Goal: Information Seeking & Learning: Learn about a topic

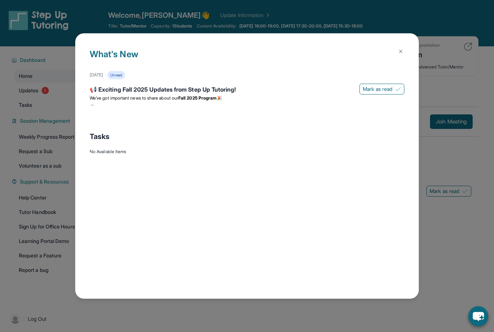
click at [451, 58] on div "What's New September 5th Unread 📢 Exciting Fall 2025 Updates from Step Up Tutor…" at bounding box center [247, 166] width 494 height 332
click at [402, 48] on img at bounding box center [401, 51] width 6 height 6
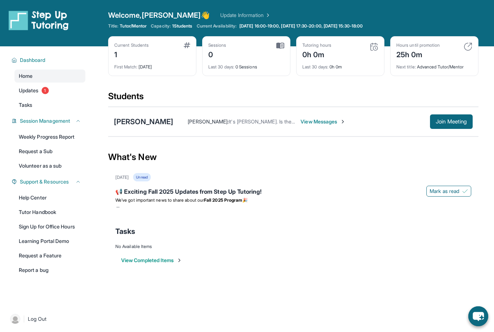
click at [304, 123] on span "View Messages" at bounding box center [323, 121] width 45 height 7
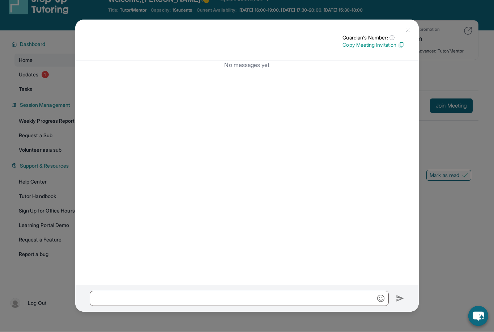
scroll to position [16, 0]
click at [406, 28] on img at bounding box center [408, 31] width 6 height 6
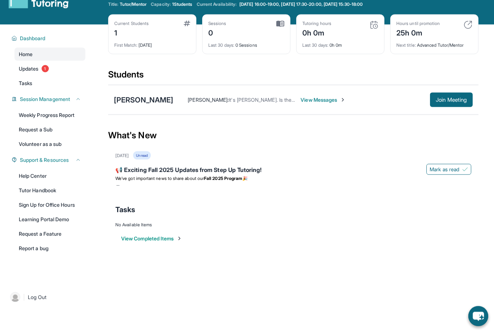
scroll to position [0, 0]
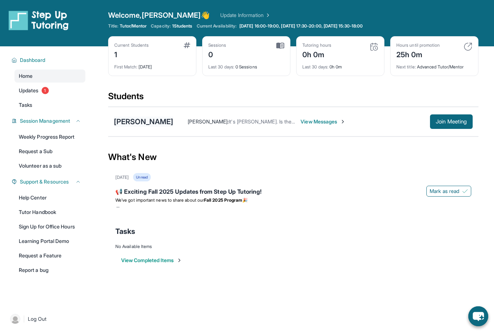
click at [137, 121] on div "Arash Farin" at bounding box center [143, 122] width 59 height 10
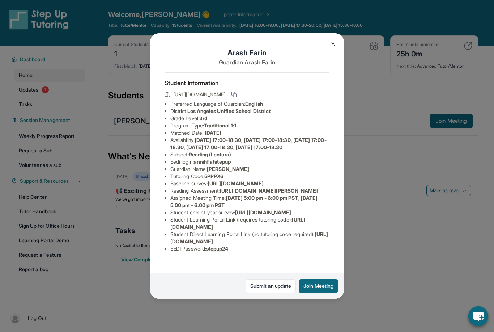
click at [333, 41] on img at bounding box center [333, 44] width 6 height 6
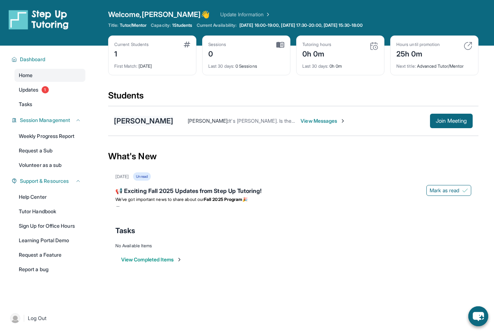
click at [138, 125] on div "Arash Farin" at bounding box center [143, 121] width 59 height 10
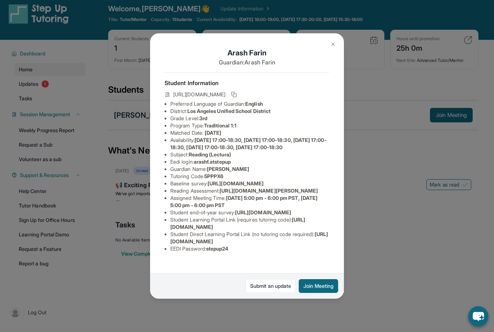
scroll to position [7, 0]
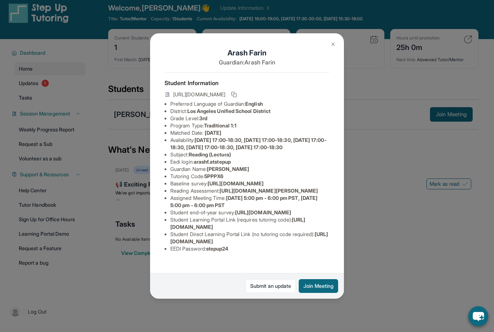
click at [386, 211] on div "Arash Farin Guardian: Arash Farin Student Information https://student-portal.st…" at bounding box center [247, 166] width 494 height 332
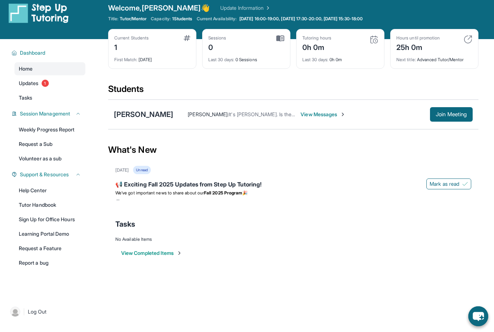
scroll to position [0, 0]
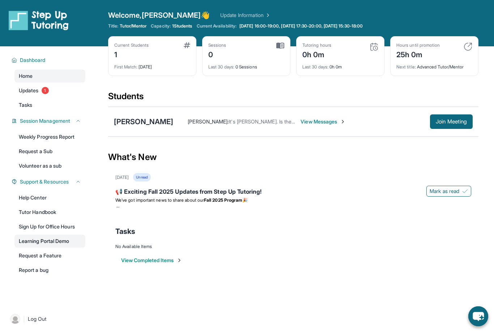
click at [28, 241] on link "Learning Portal Demo" at bounding box center [49, 241] width 71 height 13
click at [31, 212] on link "Tutor Handbook" at bounding box center [49, 212] width 71 height 13
click at [135, 125] on div "Arash Farin" at bounding box center [143, 122] width 59 height 10
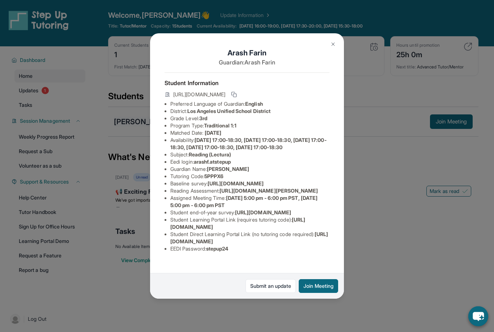
scroll to position [2, 0]
click at [235, 92] on icon at bounding box center [233, 93] width 3 height 3
click at [401, 181] on div "Arash Farin Guardian: Arash Farin Student Information https://student-portal.st…" at bounding box center [247, 166] width 494 height 332
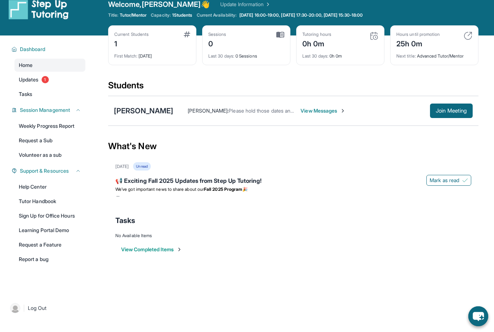
scroll to position [12, 0]
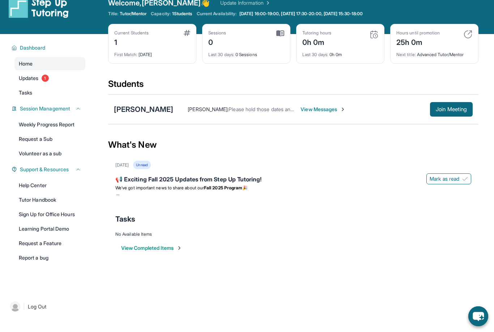
click at [301, 112] on span "View Messages" at bounding box center [323, 109] width 45 height 7
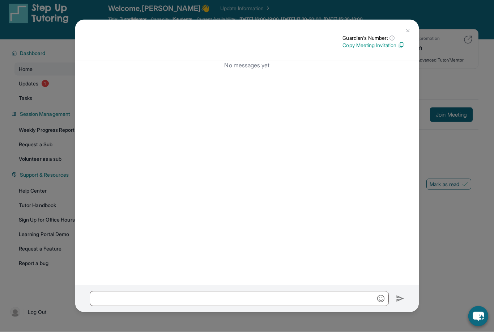
scroll to position [0, 0]
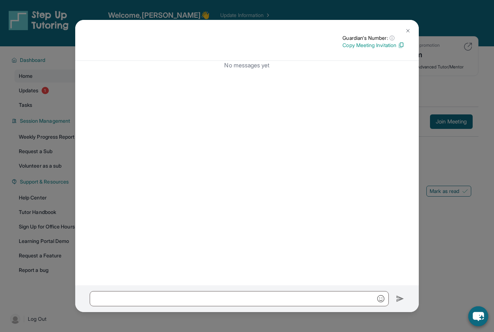
click at [409, 28] on img at bounding box center [408, 31] width 6 height 6
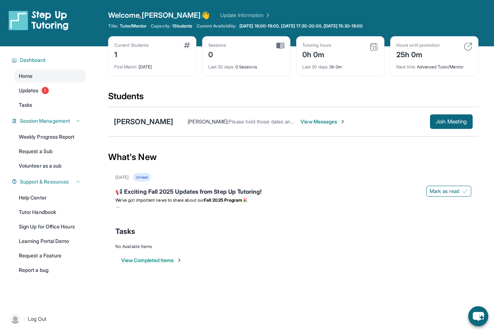
click at [316, 122] on span "View Messages" at bounding box center [323, 121] width 45 height 7
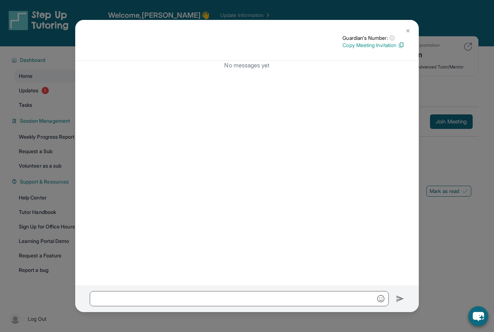
click at [403, 42] on img at bounding box center [401, 45] width 7 height 7
click at [460, 18] on div "Guardian's Number: ⓘ This isn't the guardian's real number — it's a private for…" at bounding box center [247, 166] width 494 height 332
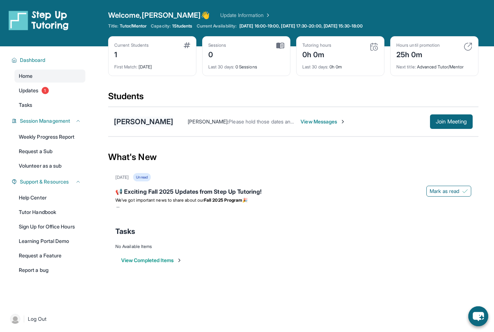
click at [131, 122] on div "Arash Farin" at bounding box center [143, 122] width 59 height 10
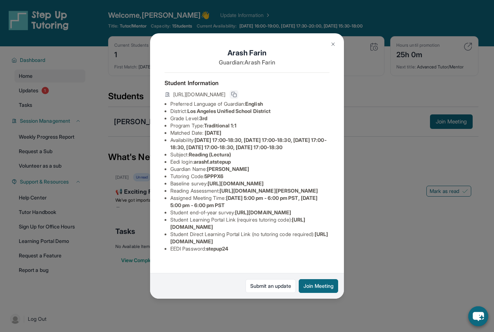
click at [237, 92] on icon at bounding box center [234, 95] width 6 height 6
click at [125, 276] on div "Arash Farin Guardian: Arash Farin Student Information https://student-portal.st…" at bounding box center [247, 166] width 494 height 332
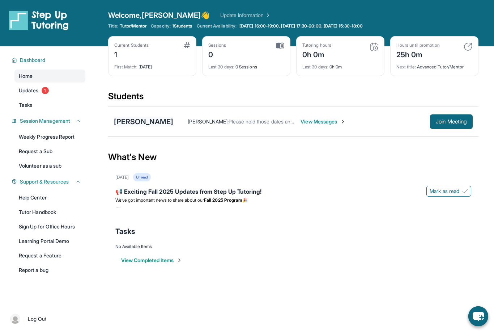
click at [124, 121] on div "Arash Farin" at bounding box center [143, 122] width 59 height 10
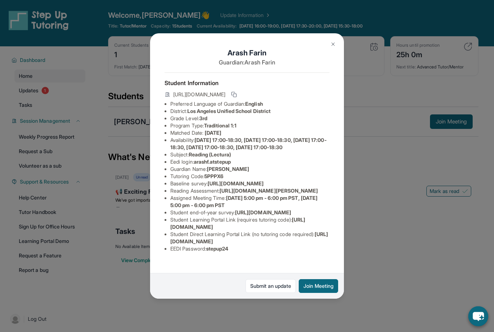
click at [364, 137] on div "Arash Farin Guardian: Arash Farin Student Information https://student-portal.st…" at bounding box center [247, 166] width 494 height 332
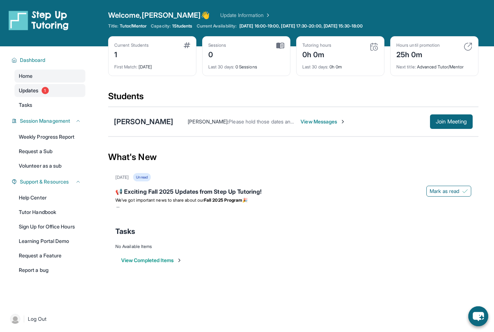
click at [26, 91] on span "Updates" at bounding box center [29, 90] width 20 height 7
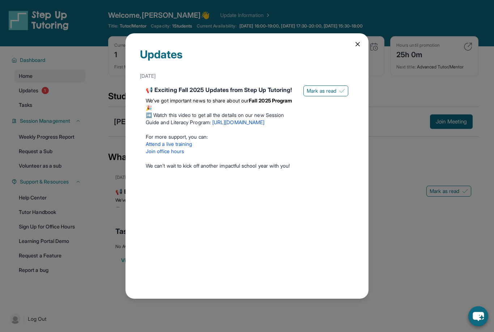
click at [390, 156] on div "Updates September 5th 📢 Exciting Fall 2025 Updates from Step Up Tutoring! We’ve…" at bounding box center [247, 166] width 494 height 332
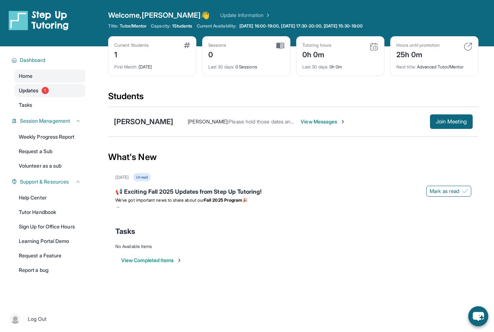
click at [26, 88] on span "Updates" at bounding box center [29, 90] width 20 height 7
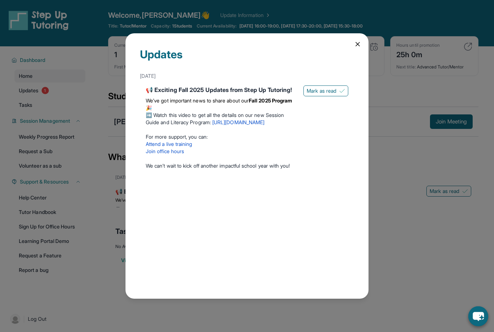
click at [265, 119] on link "https://youtu.be/1HzYHlAD1Mg" at bounding box center [238, 122] width 52 height 6
click at [335, 87] on span "Mark as read" at bounding box center [322, 90] width 30 height 7
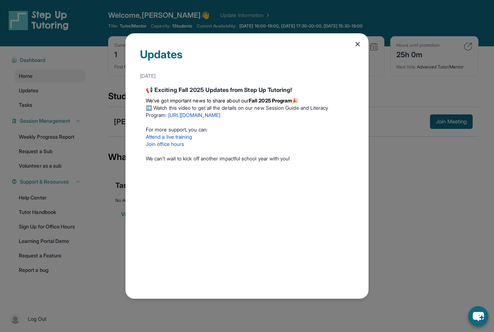
click at [392, 188] on div "Updates September 5th 📢 Exciting Fall 2025 Updates from Step Up Tutoring! We’ve…" at bounding box center [247, 166] width 494 height 332
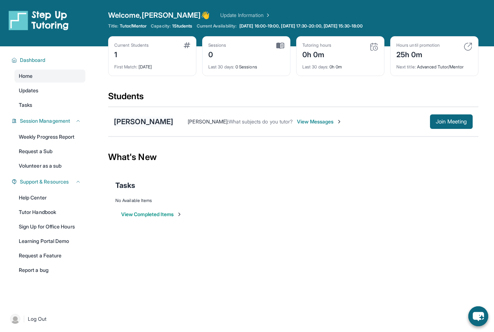
click at [143, 124] on div "Arash Farin" at bounding box center [143, 122] width 59 height 10
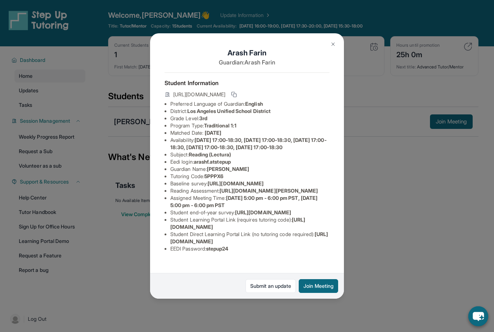
scroll to position [0, 0]
click at [360, 180] on div "Arash Farin Guardian: Arash Farin Student Information https://student-portal.st…" at bounding box center [247, 166] width 494 height 332
